Goal: Task Accomplishment & Management: Use online tool/utility

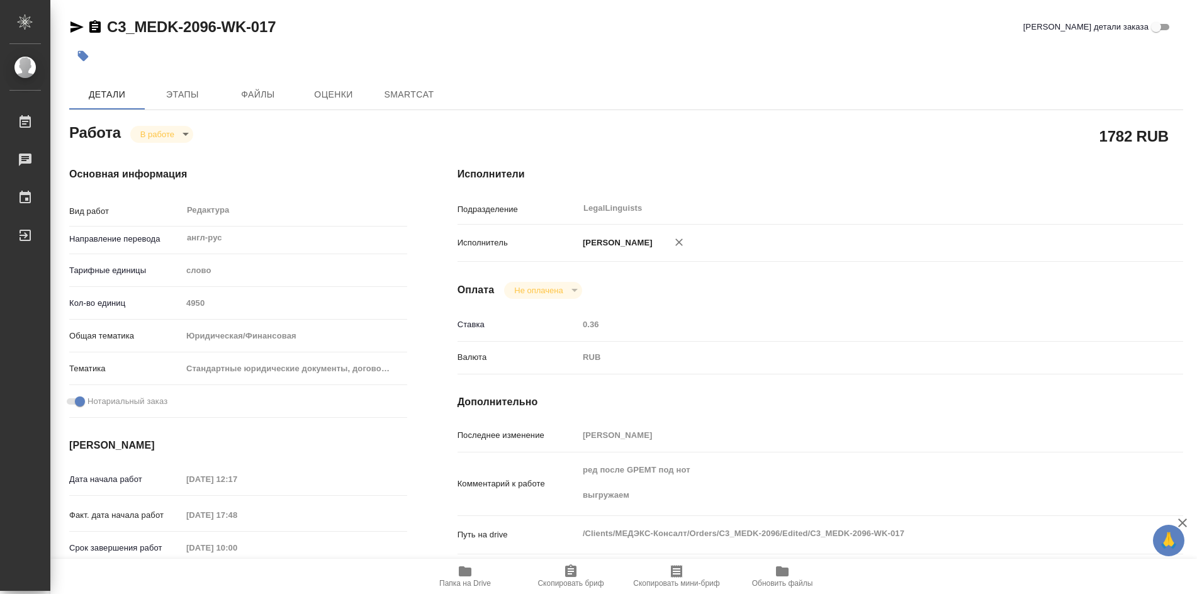
type textarea "x"
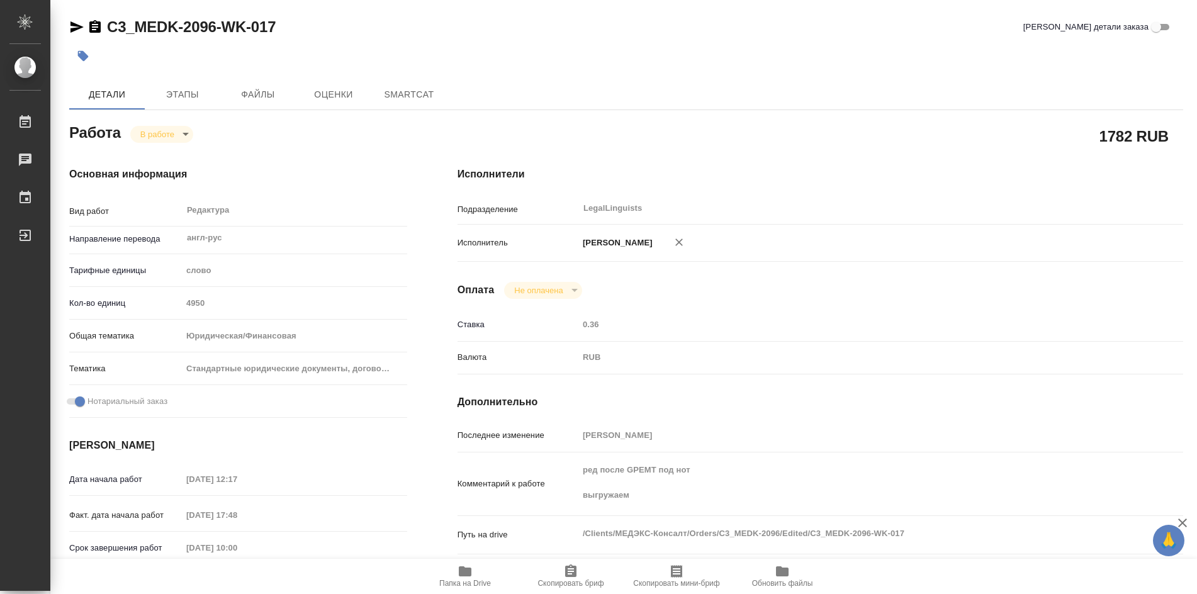
type textarea "x"
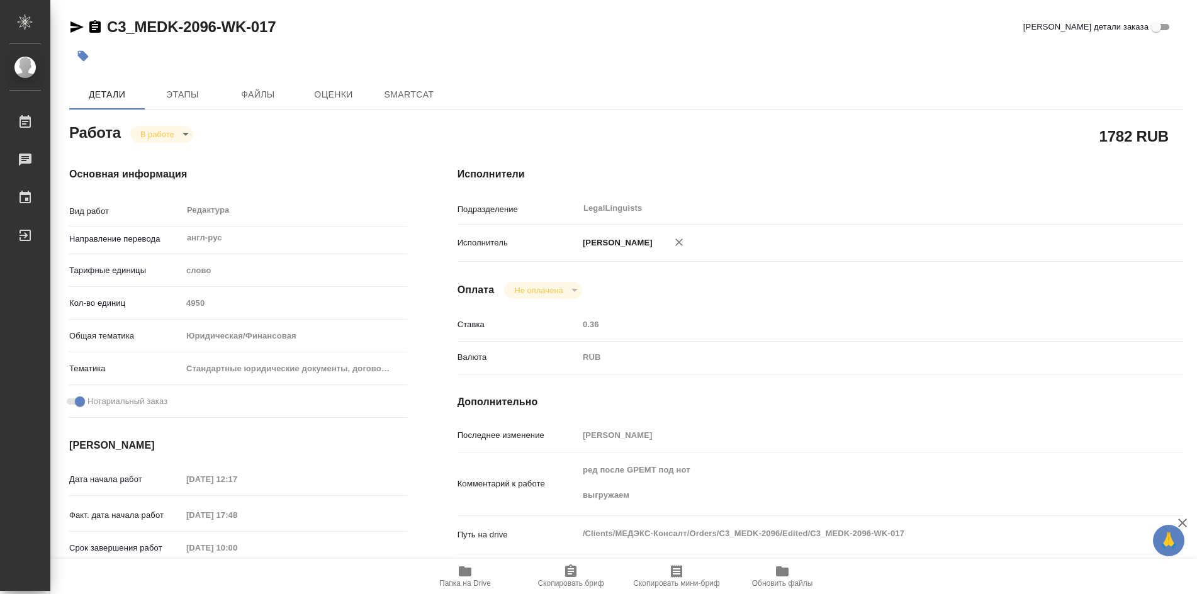
type textarea "x"
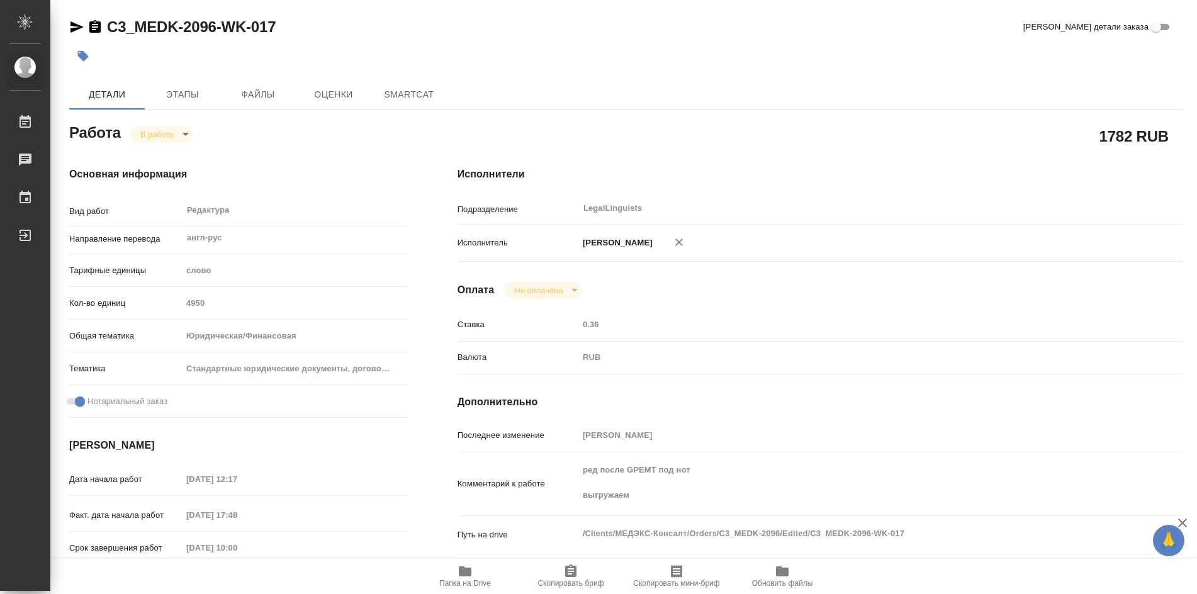
type textarea "x"
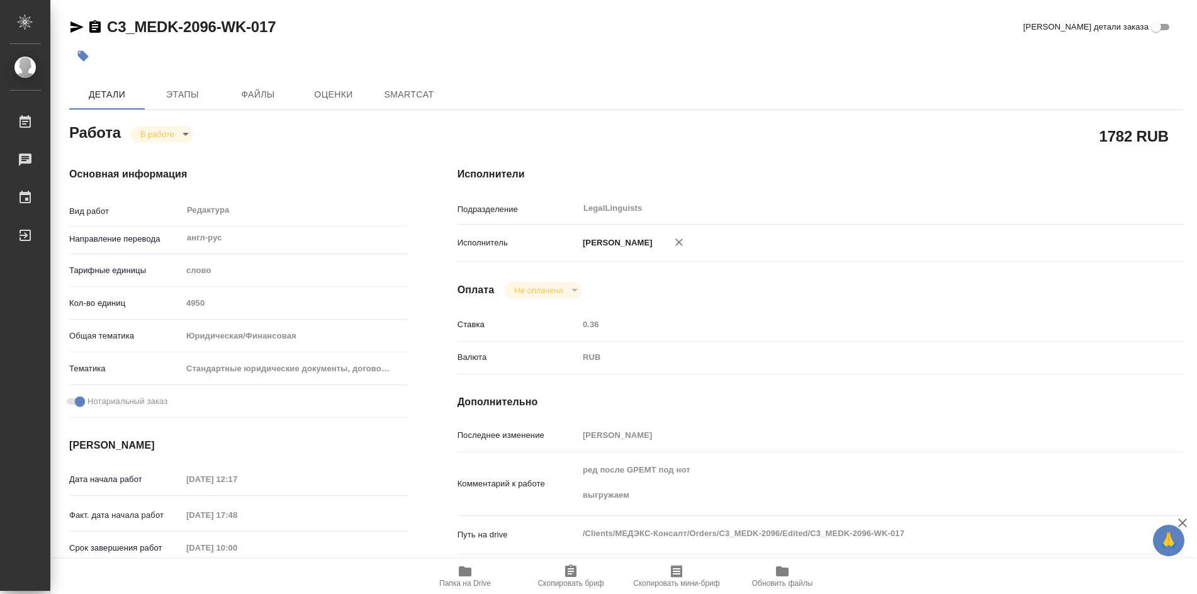
type textarea "x"
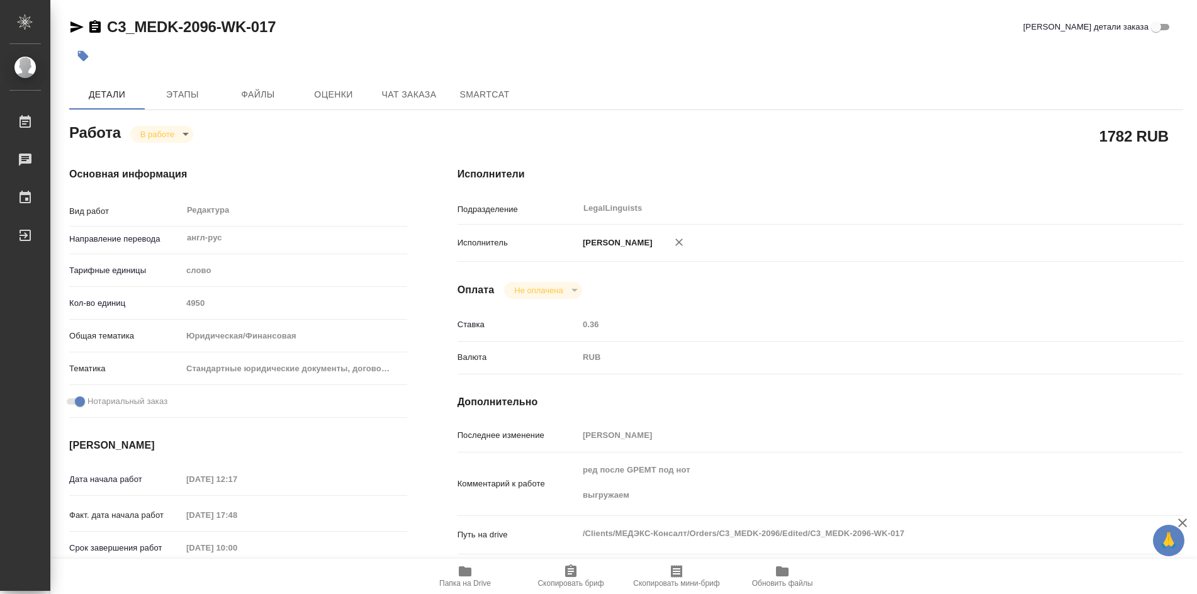
type textarea "x"
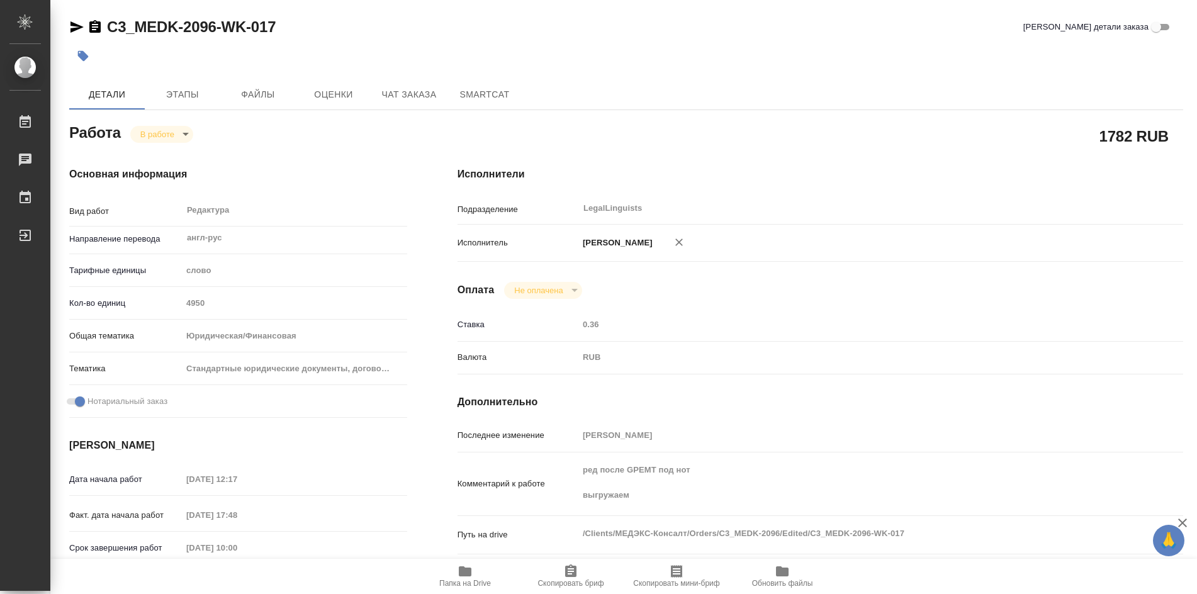
type textarea "x"
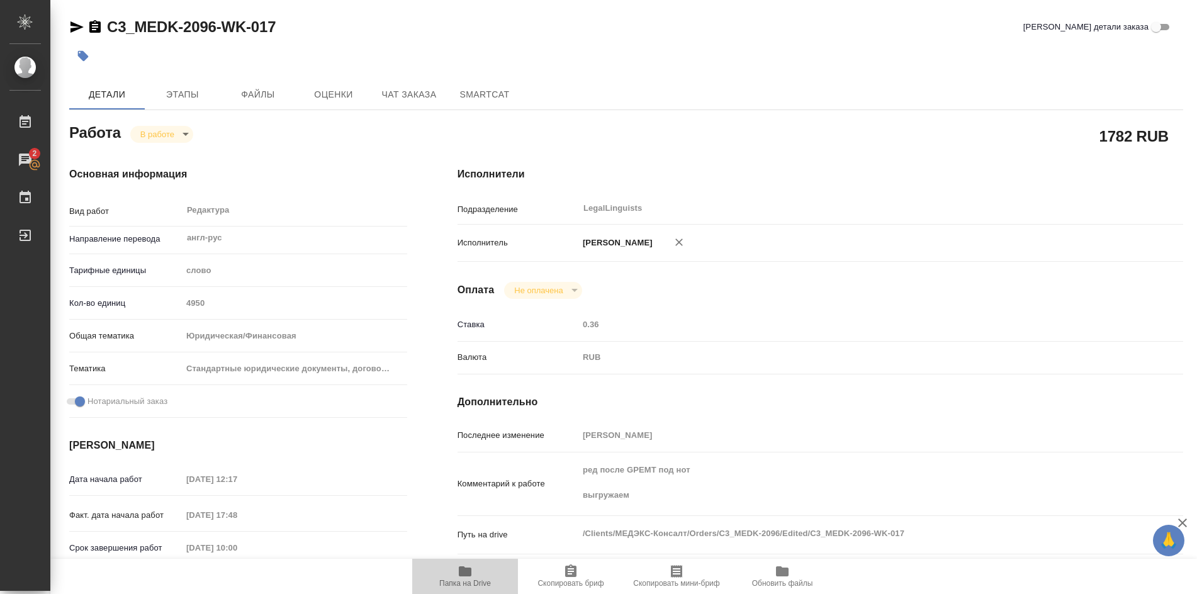
click at [468, 569] on icon "button" at bounding box center [465, 571] width 13 height 10
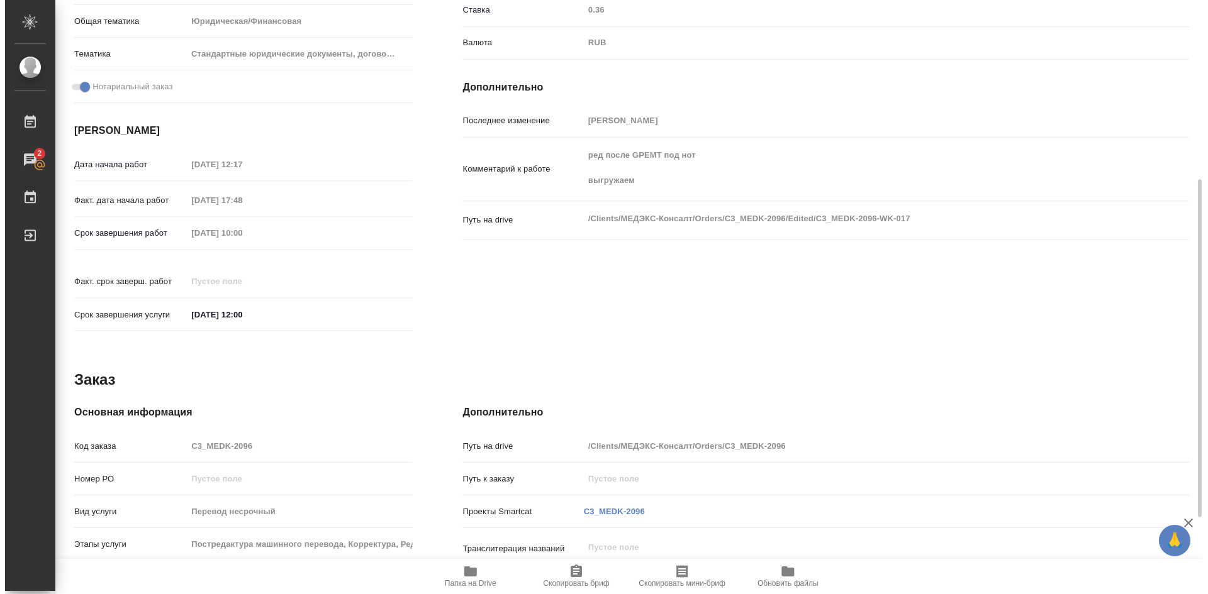
scroll to position [449, 0]
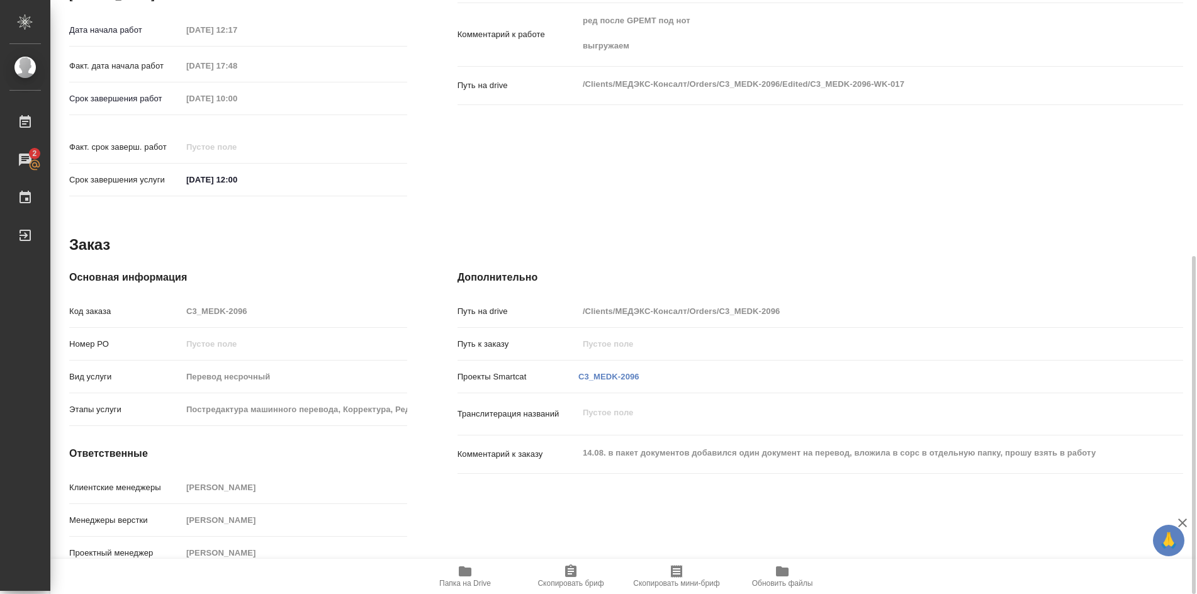
type textarea "x"
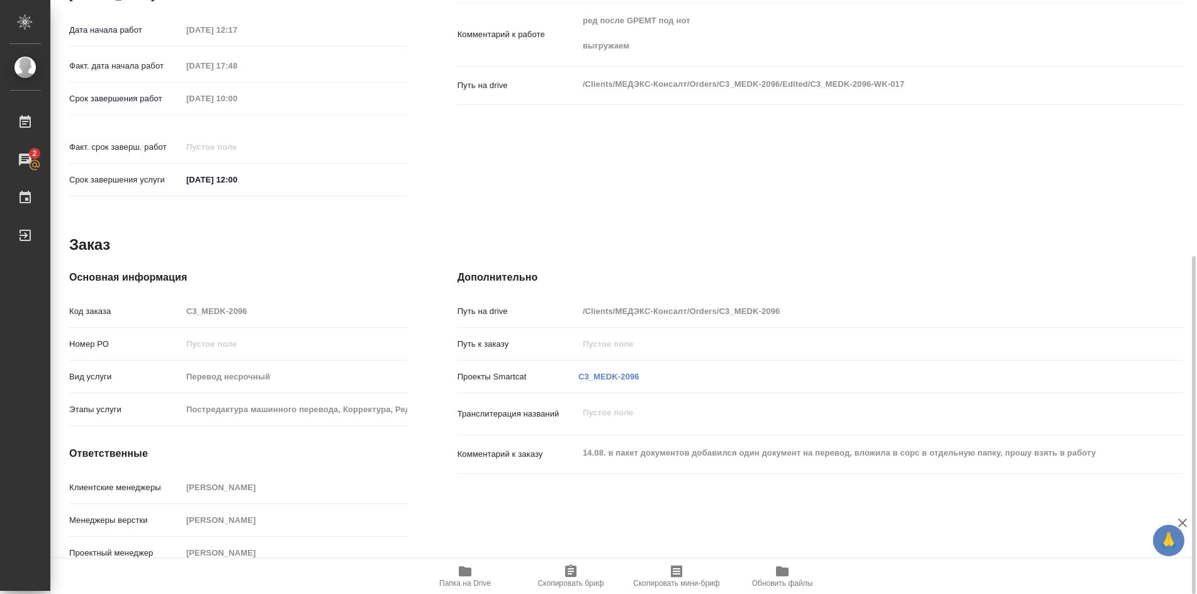
type textarea "x"
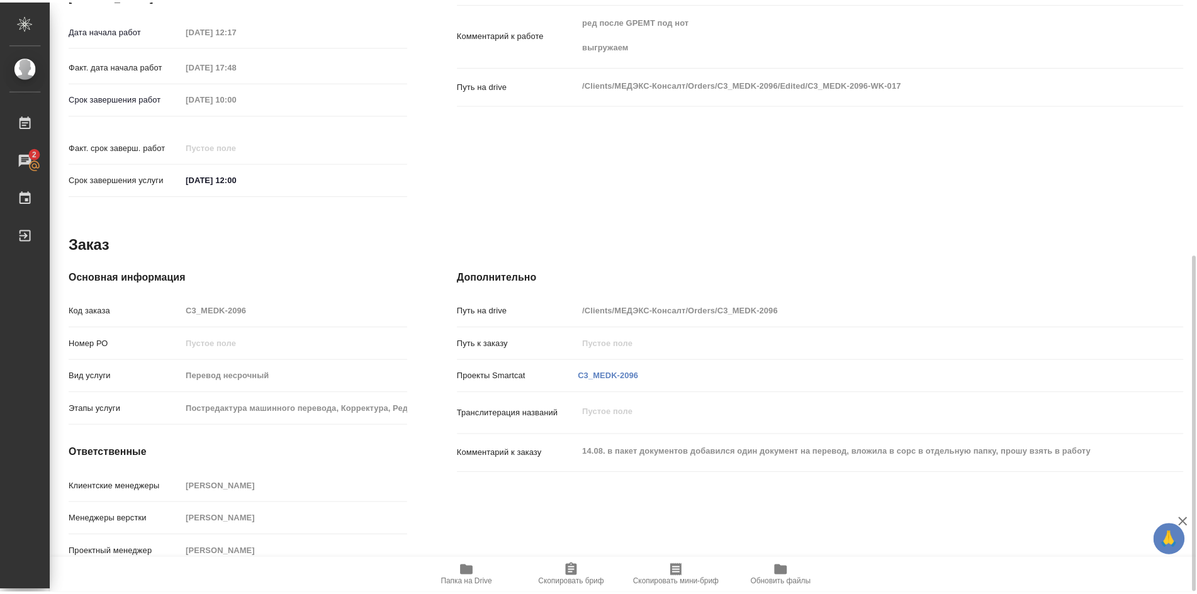
scroll to position [449, 0]
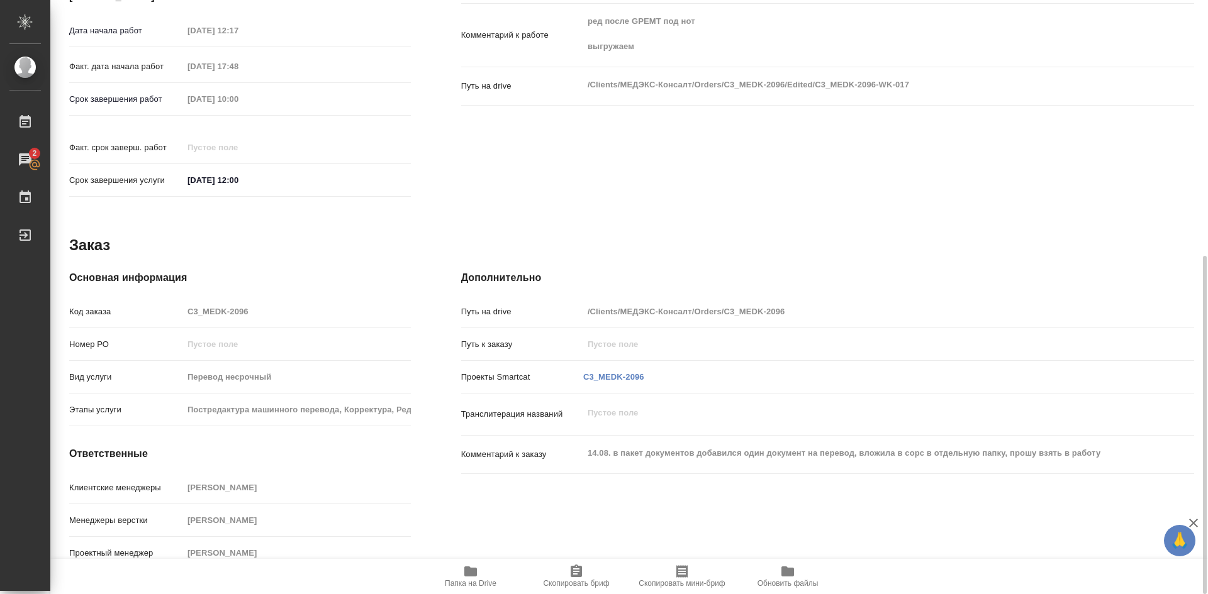
type textarea "x"
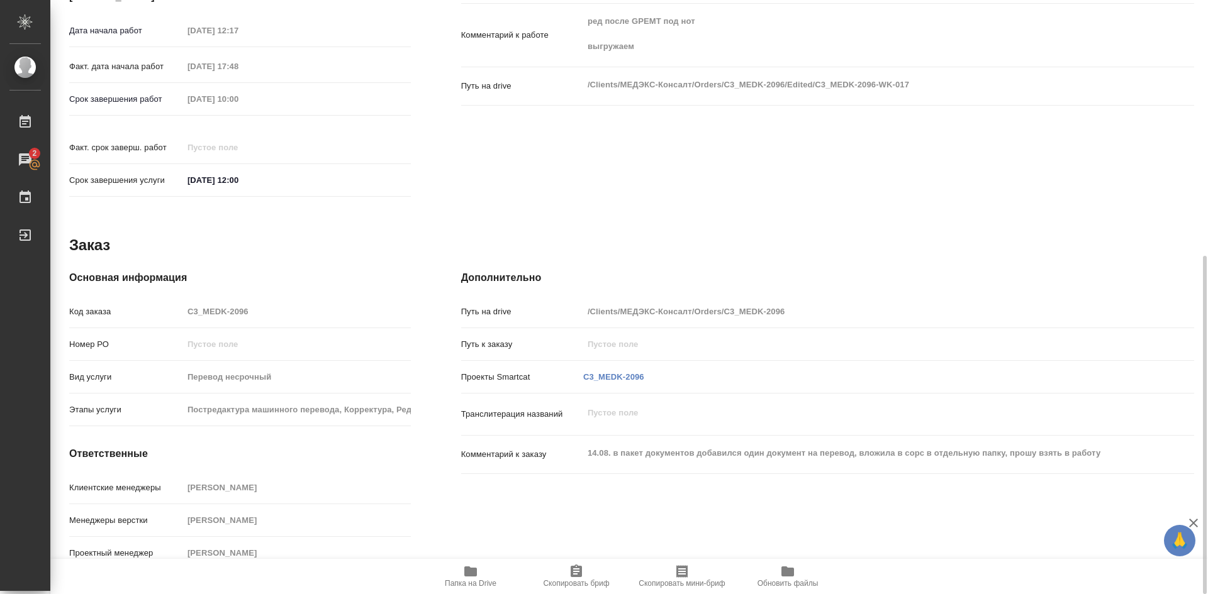
click at [467, 571] on icon "button" at bounding box center [470, 572] width 13 height 10
type textarea "x"
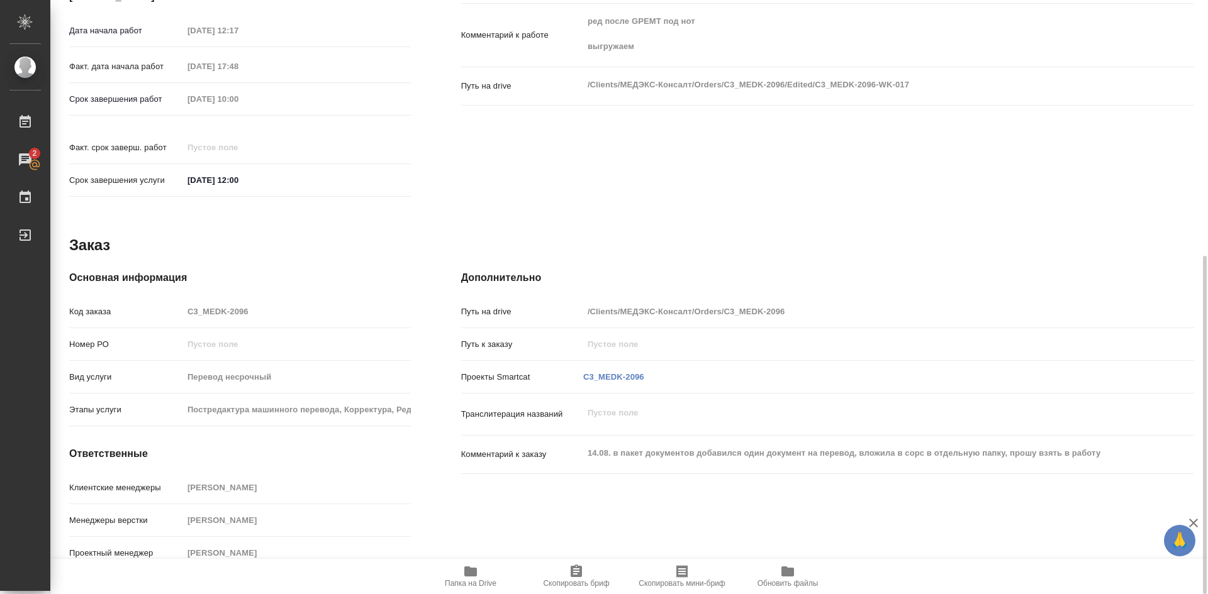
type textarea "x"
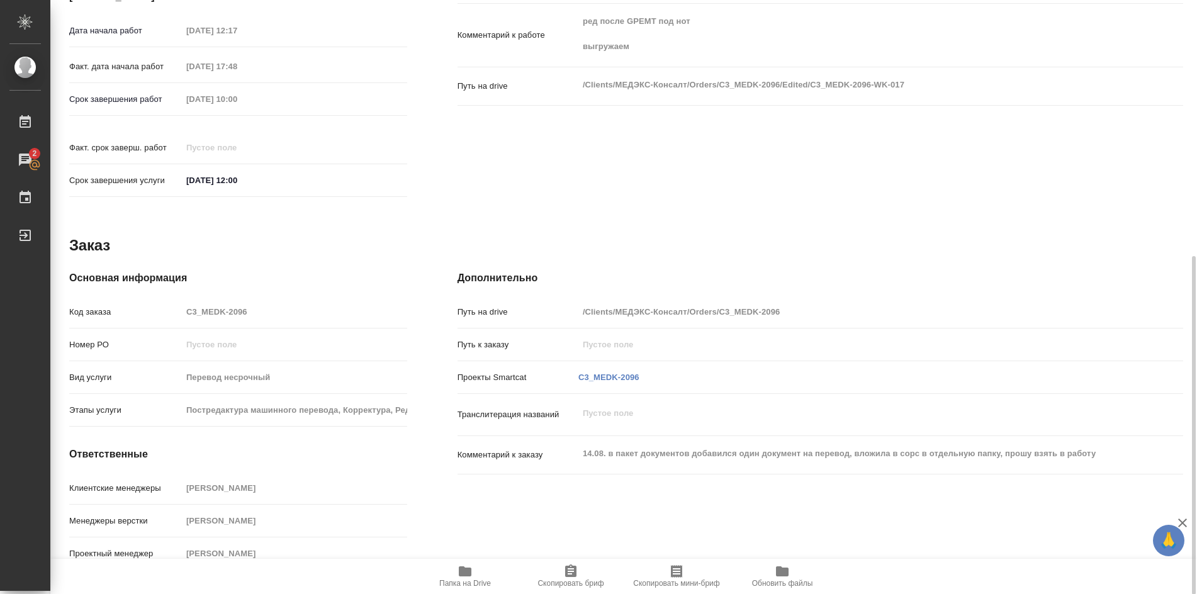
type textarea "x"
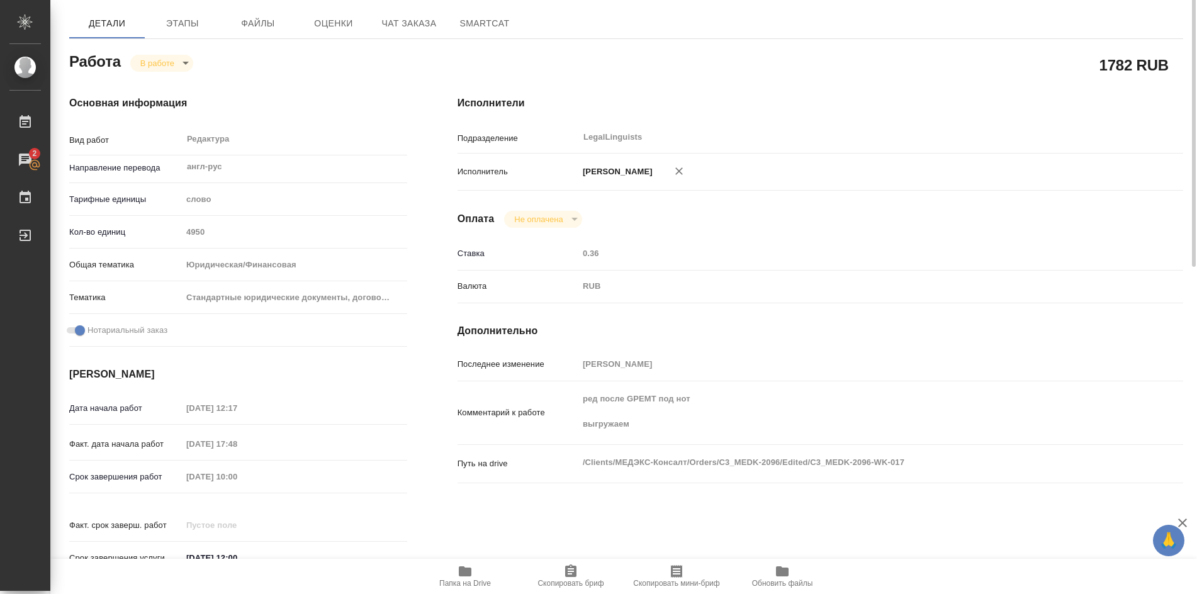
scroll to position [0, 0]
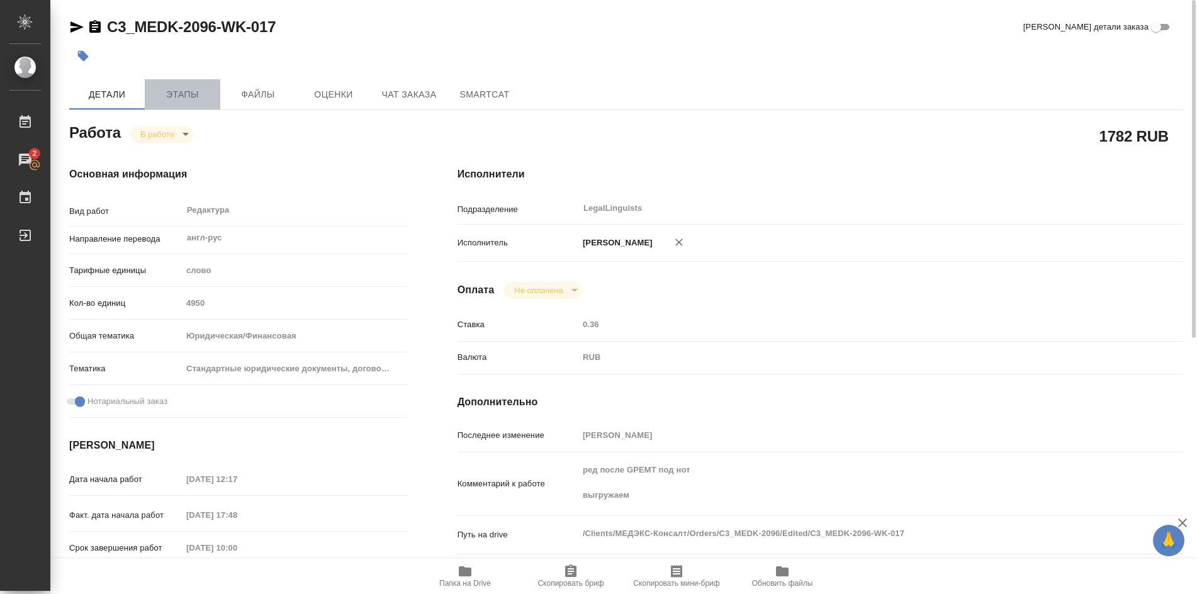
click at [169, 91] on span "Этапы" at bounding box center [182, 95] width 60 height 16
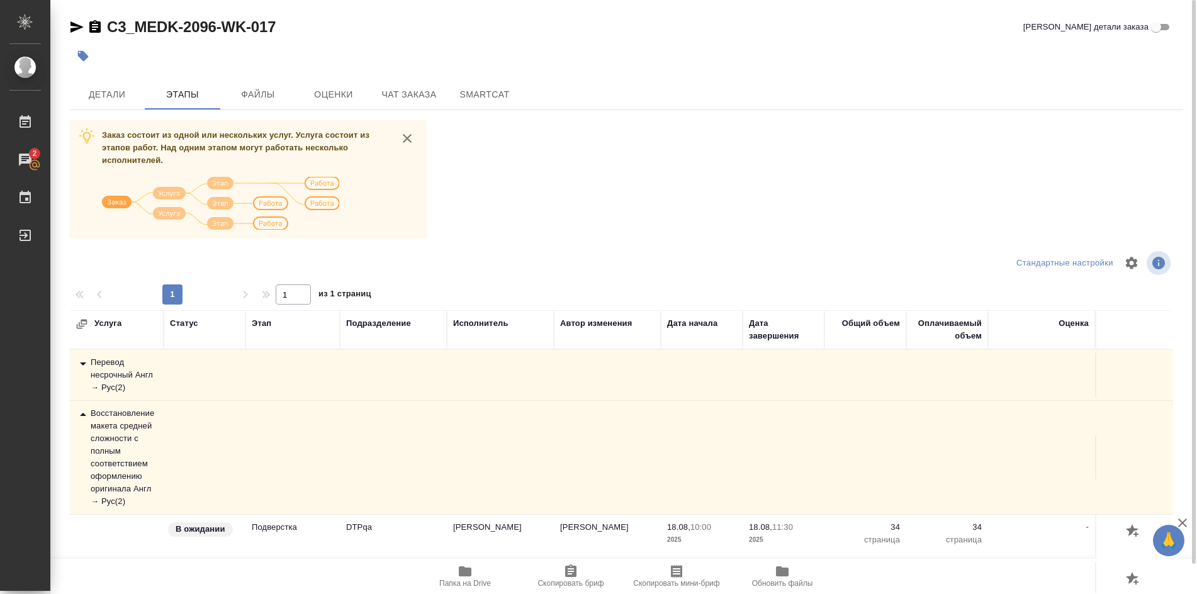
click at [125, 378] on div "Перевод несрочный Англ → Рус ( 2 )" at bounding box center [116, 375] width 82 height 38
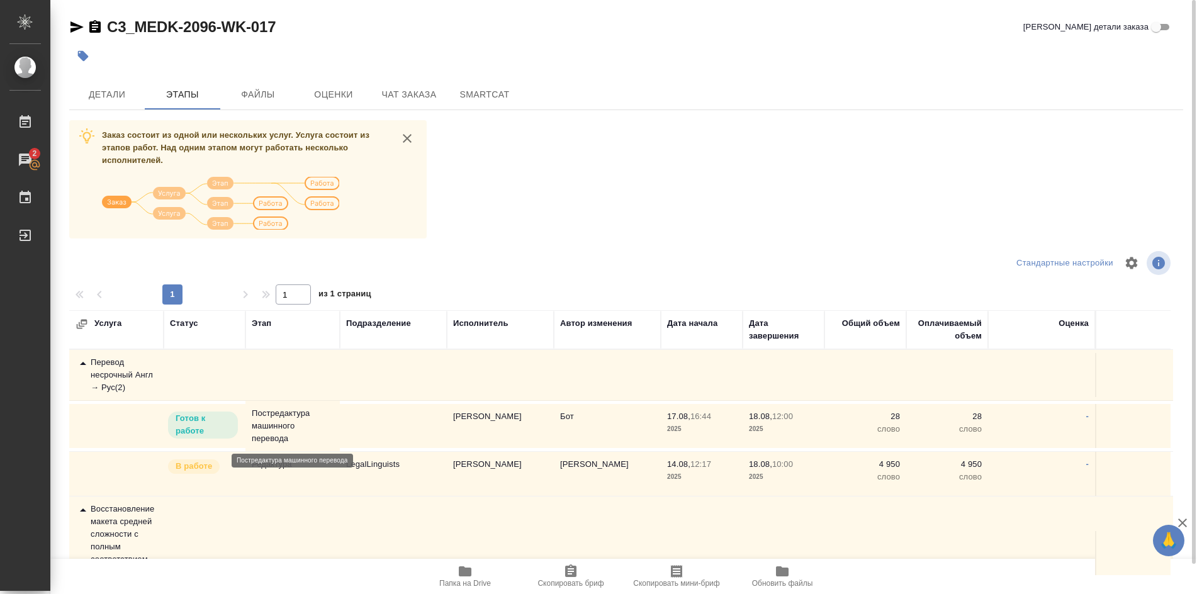
click at [286, 427] on p "Постредактура машинного перевода" at bounding box center [293, 426] width 82 height 38
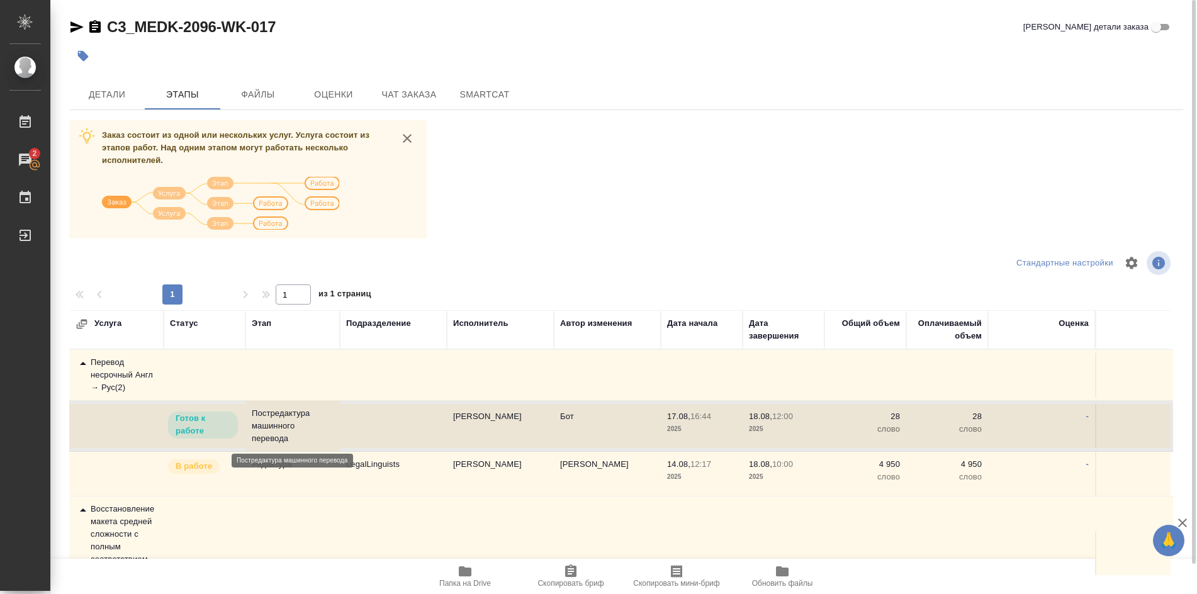
click at [286, 427] on p "Постредактура машинного перевода" at bounding box center [293, 426] width 82 height 38
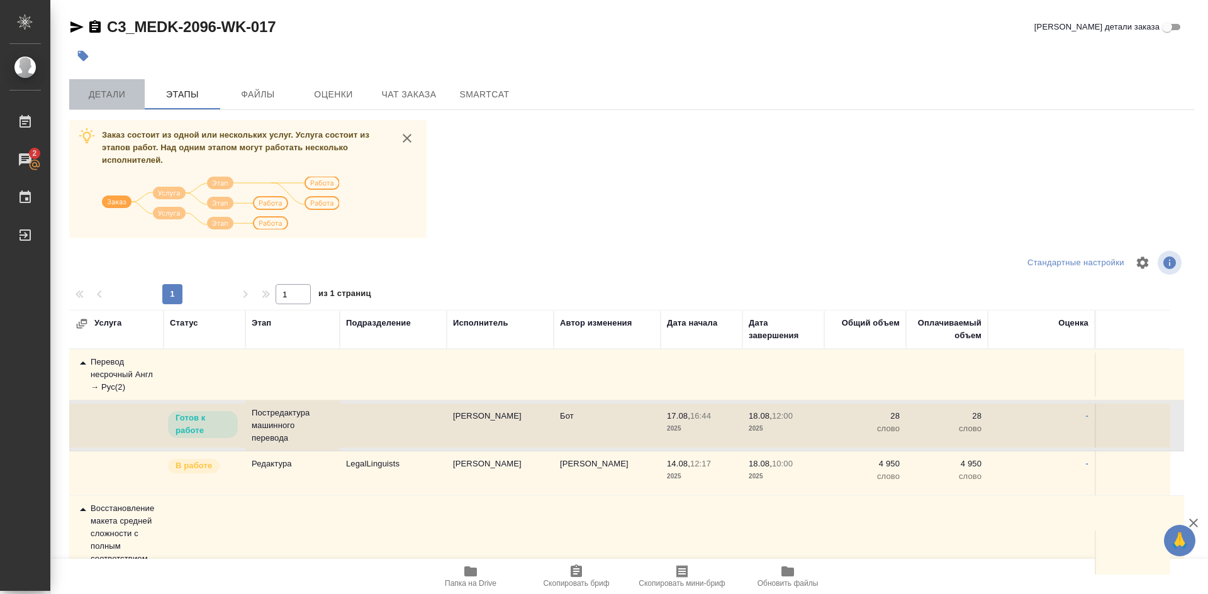
click at [114, 93] on span "Детали" at bounding box center [107, 95] width 60 height 16
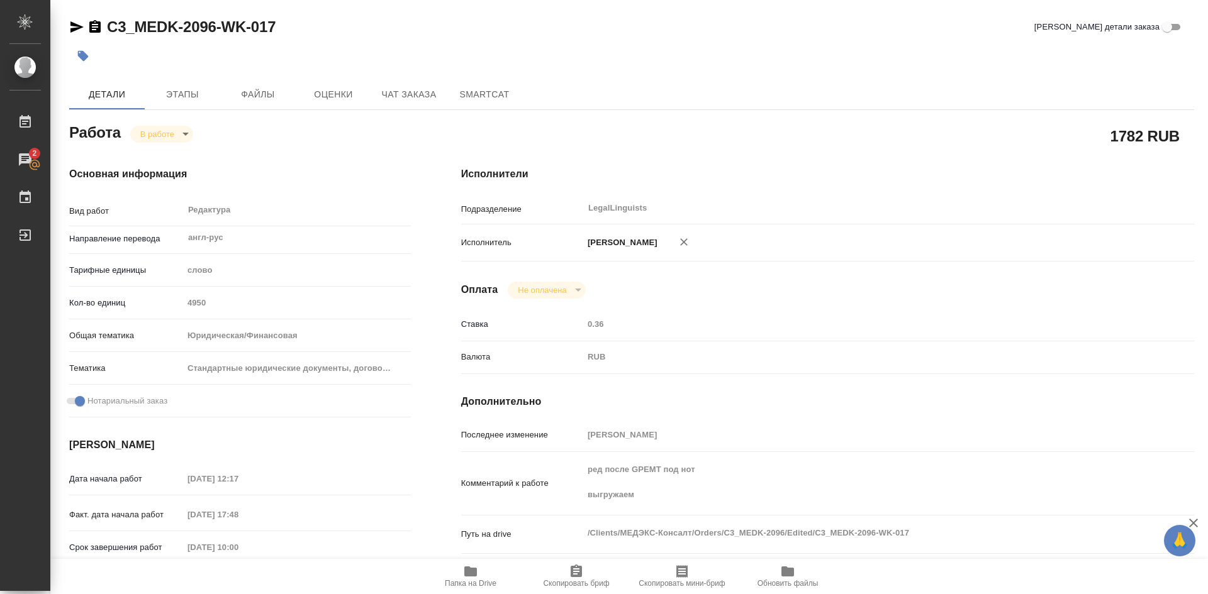
type textarea "x"
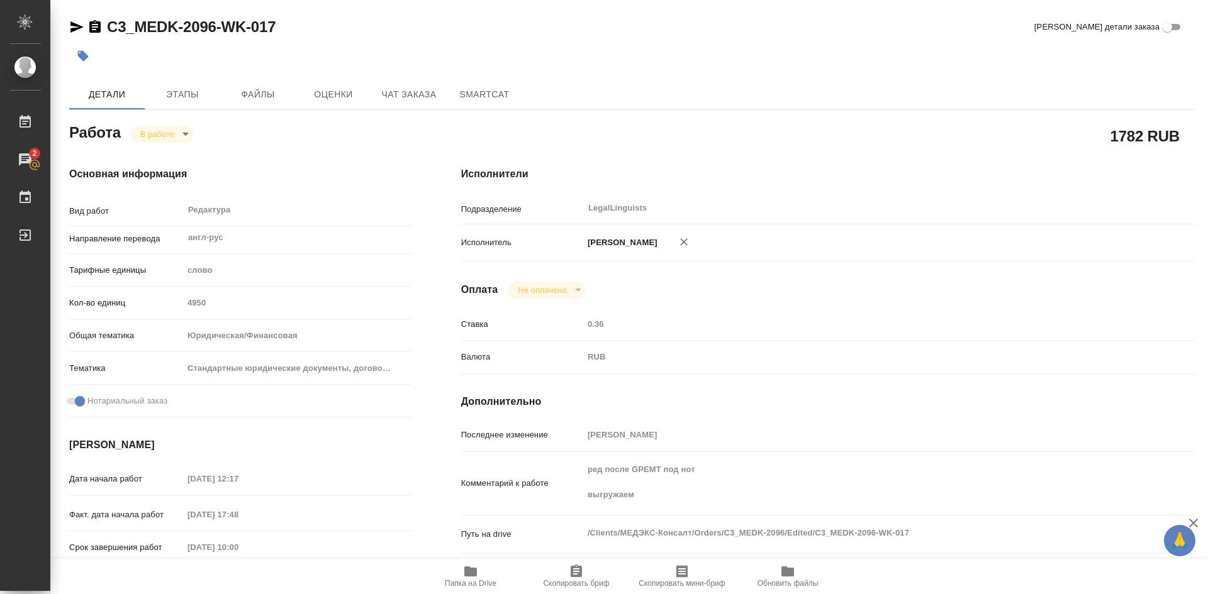
type textarea "x"
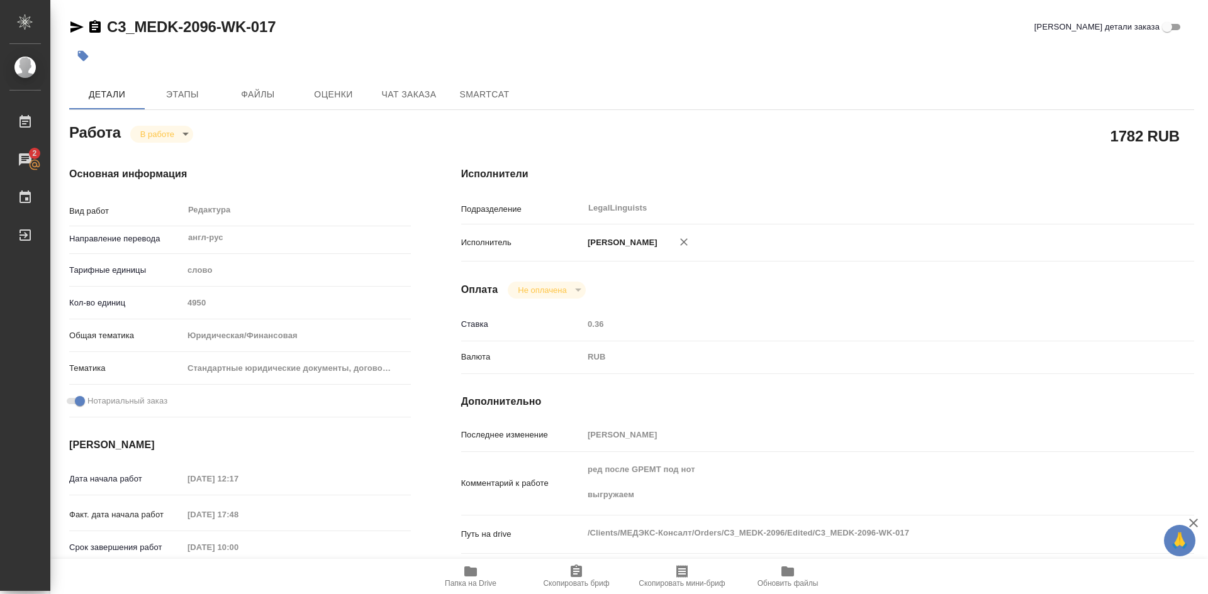
type textarea "x"
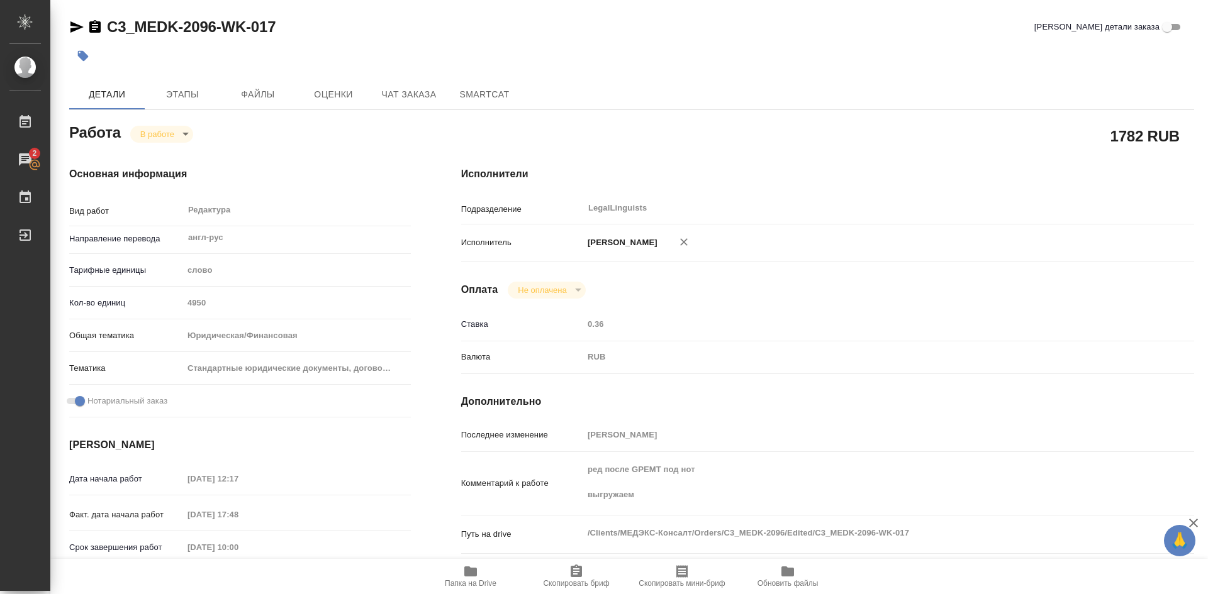
type textarea "x"
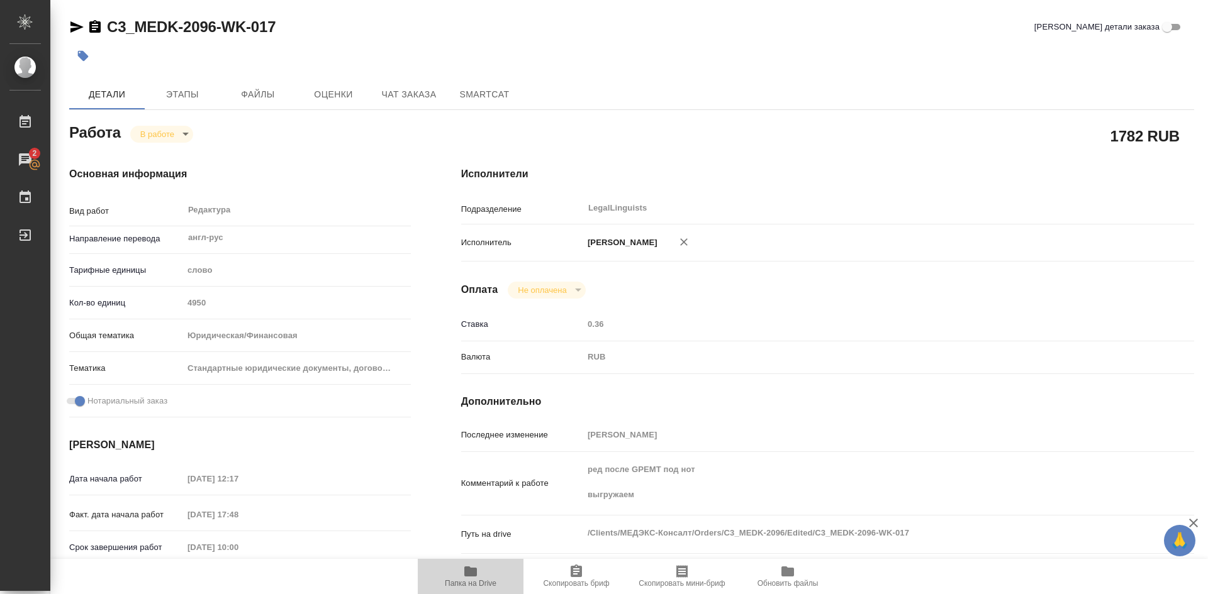
click at [467, 574] on icon "button" at bounding box center [470, 572] width 13 height 10
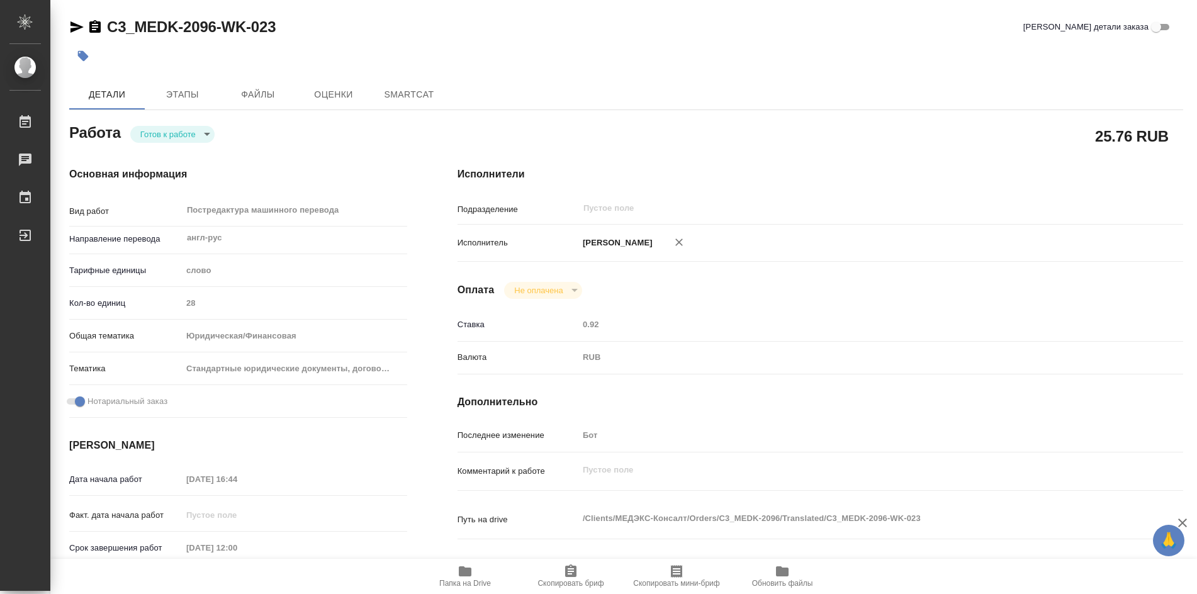
type textarea "x"
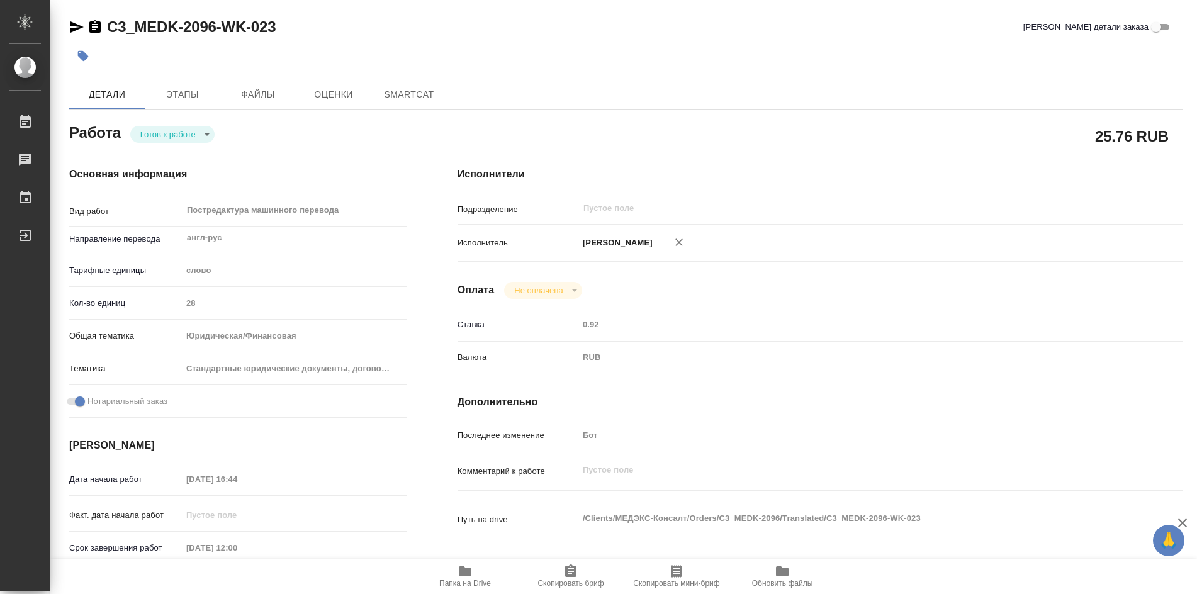
type textarea "x"
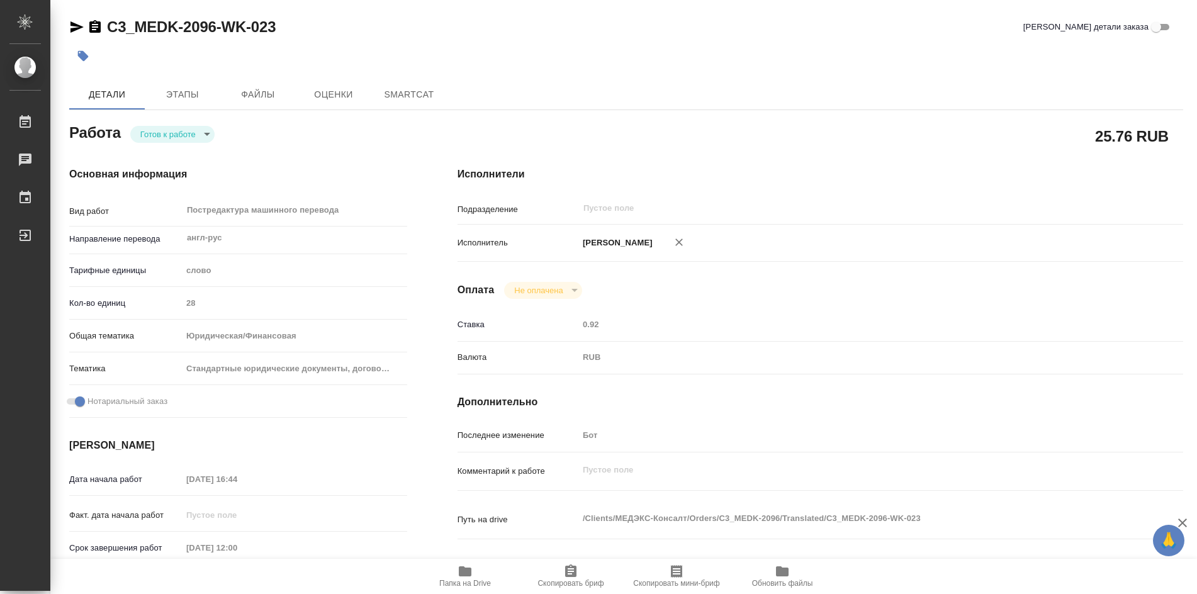
type textarea "x"
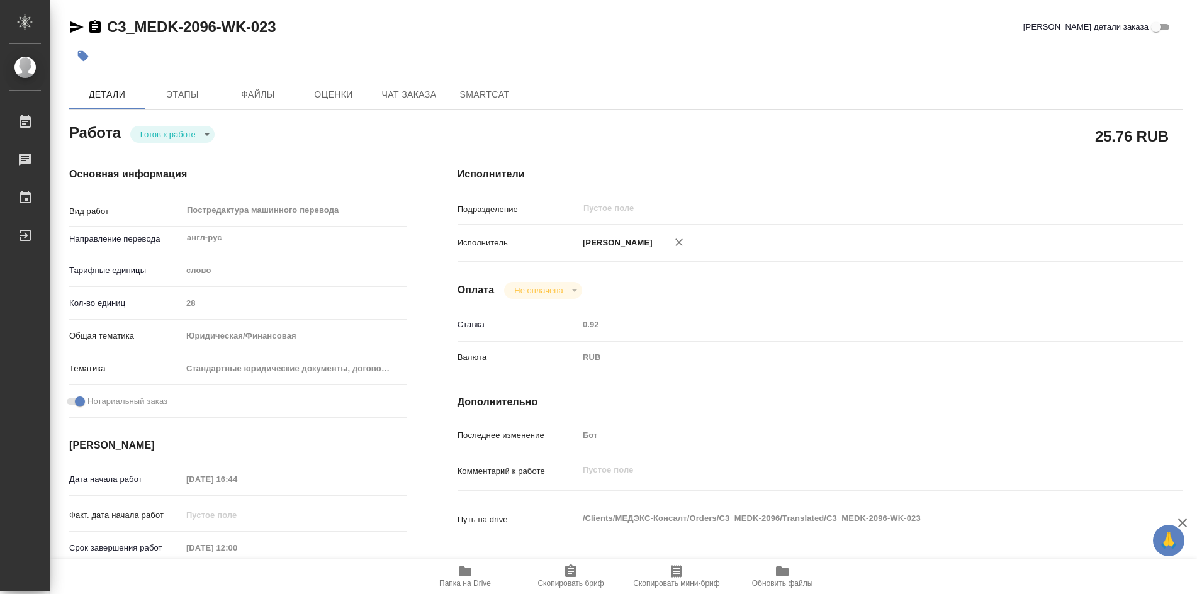
type textarea "x"
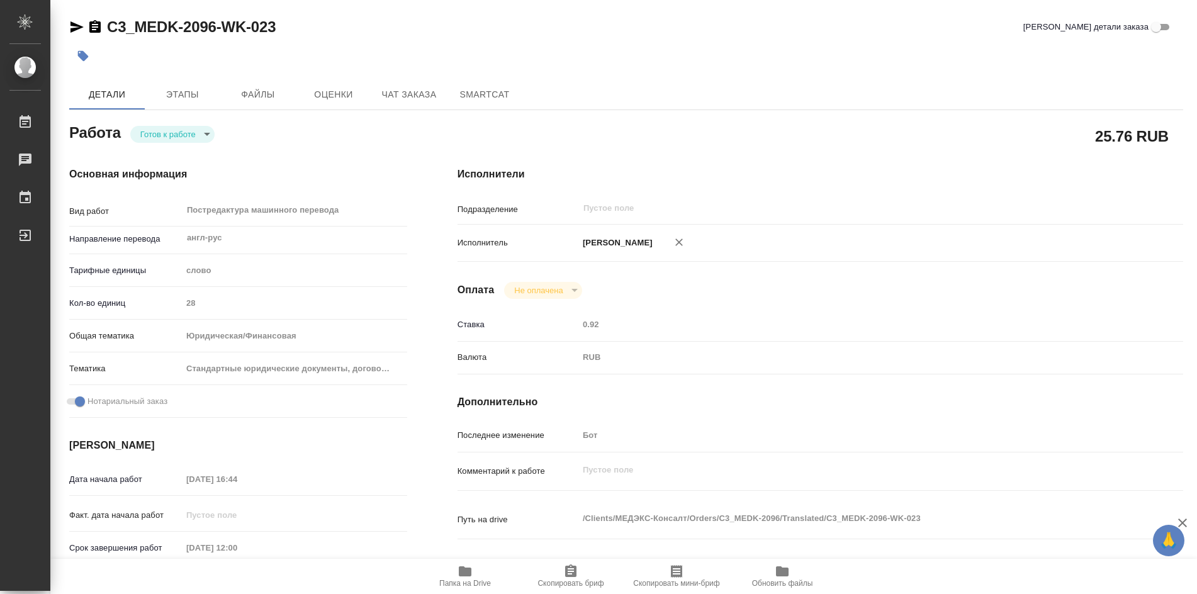
type textarea "x"
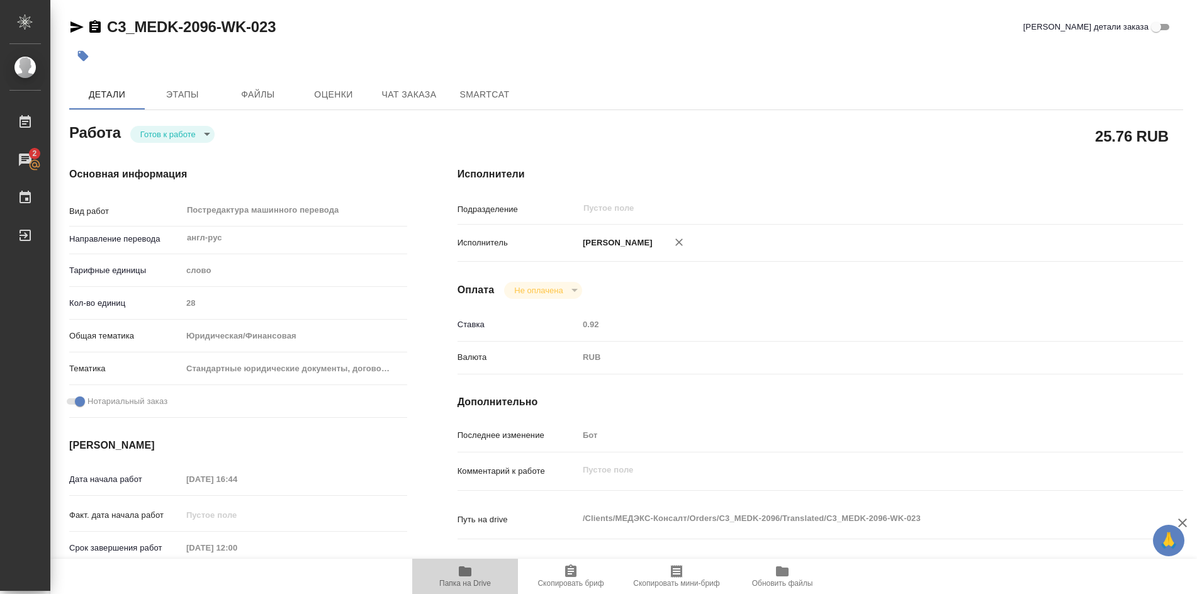
click at [472, 573] on icon "button" at bounding box center [464, 571] width 15 height 15
type textarea "x"
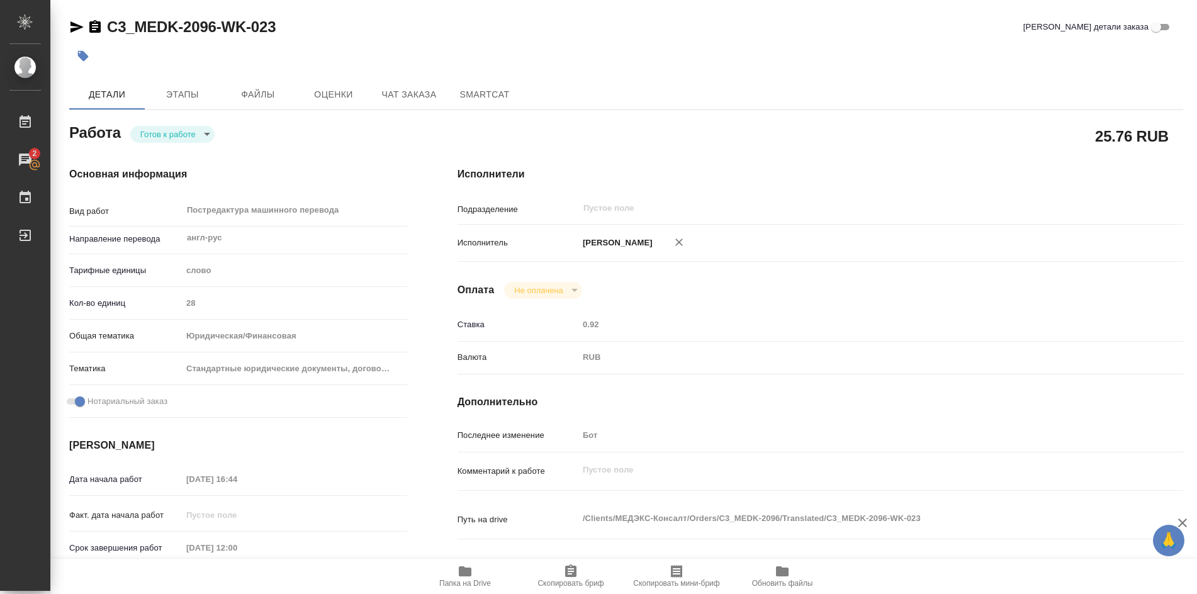
type textarea "x"
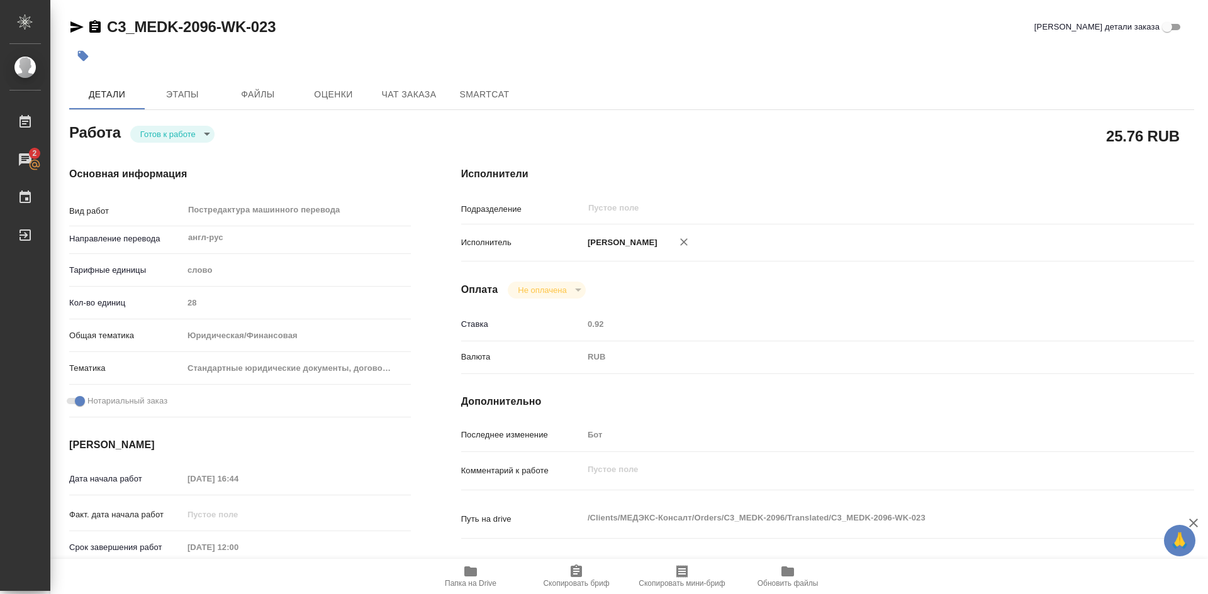
type textarea "x"
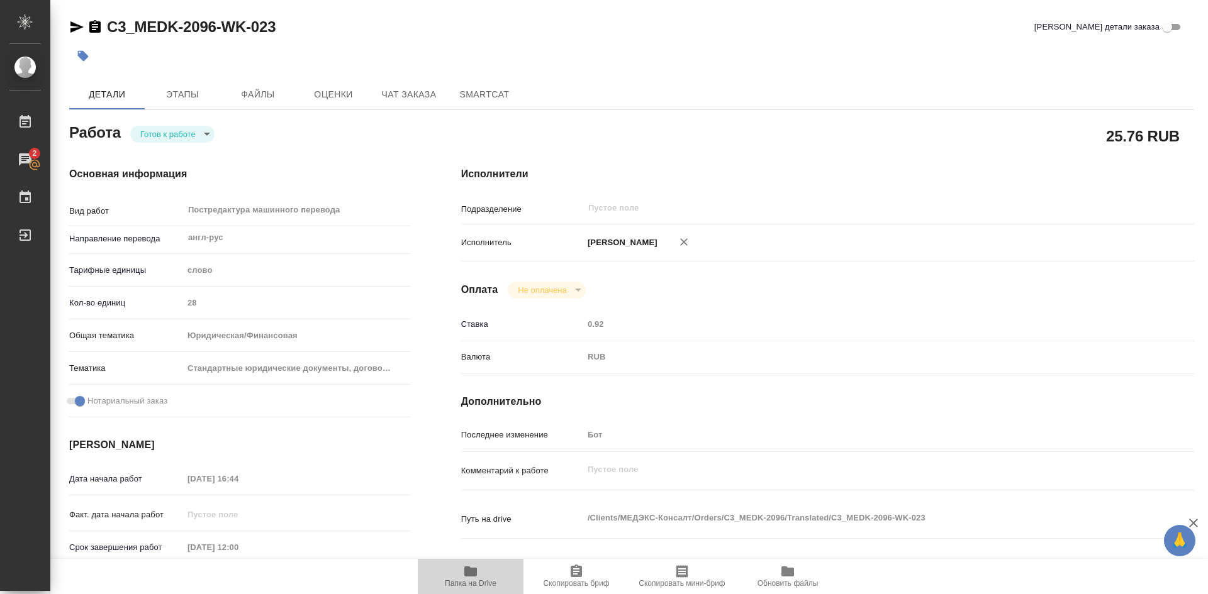
click at [471, 578] on icon "button" at bounding box center [470, 571] width 15 height 15
